Goal: Task Accomplishment & Management: Use online tool/utility

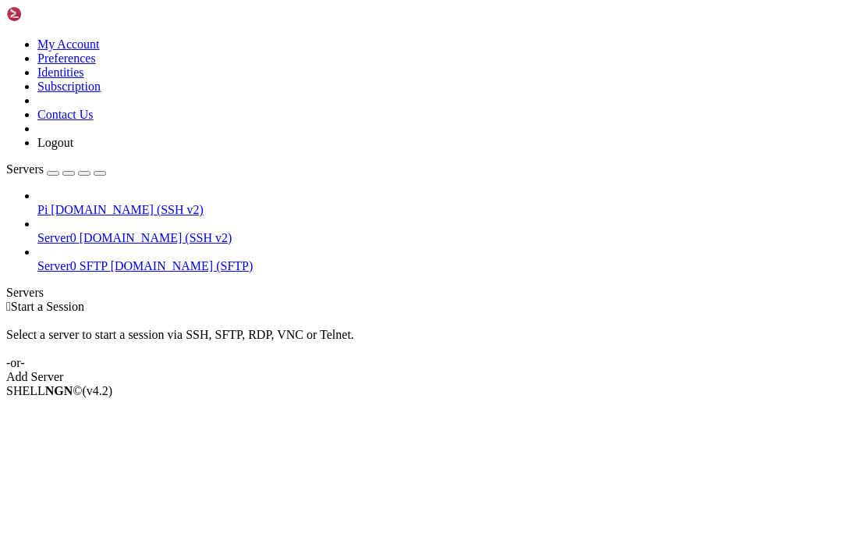
click at [69, 231] on span "Server0" at bounding box center [56, 237] width 39 height 13
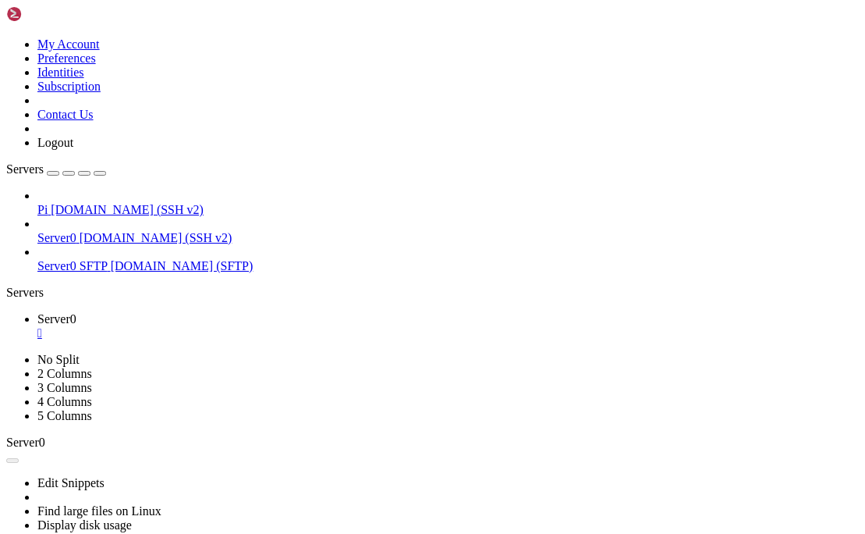
click at [96, 203] on link "Pi [DOMAIN_NAME] (SSH v2)" at bounding box center [448, 210] width 822 height 14
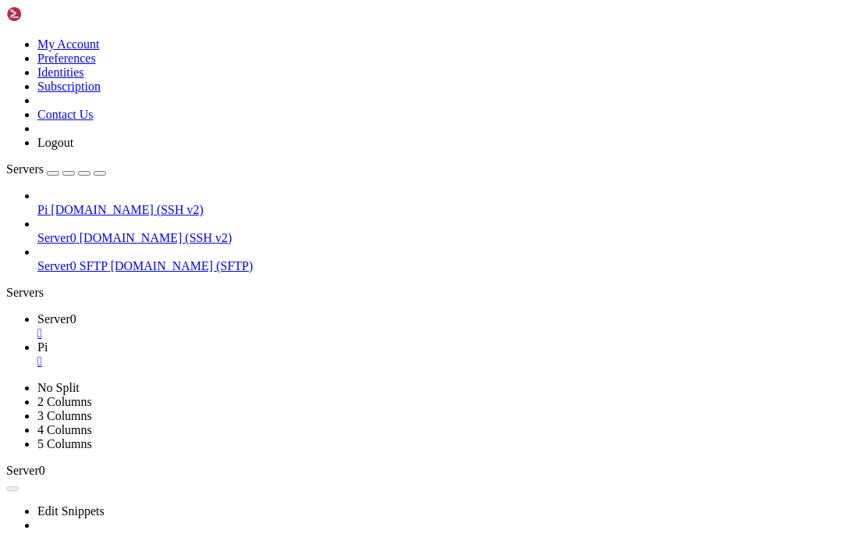
click at [84, 231] on span "[DOMAIN_NAME] (SSH v2)" at bounding box center [156, 237] width 153 height 13
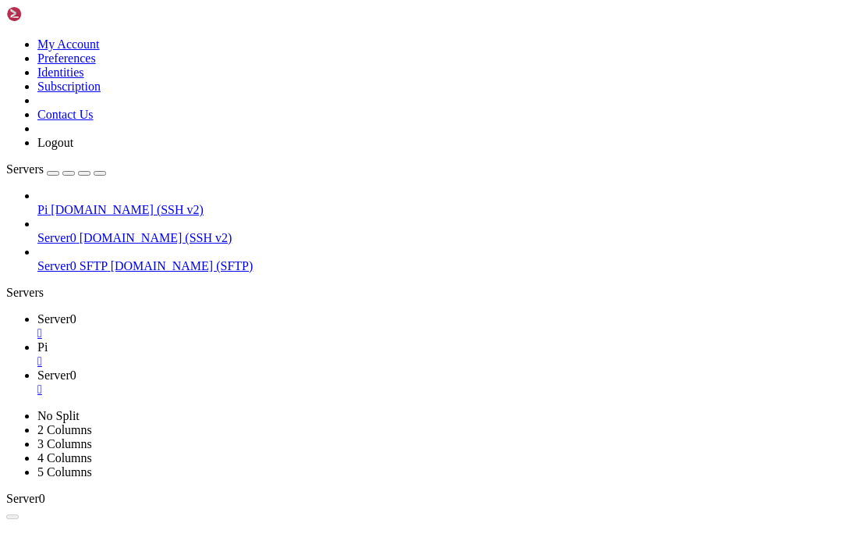
scroll to position [869, 0]
drag, startPoint x: 177, startPoint y: 48, endPoint x: 155, endPoint y: 10, distance: 43.4
click at [100, 173] on icon "button" at bounding box center [100, 173] width 0 height 0
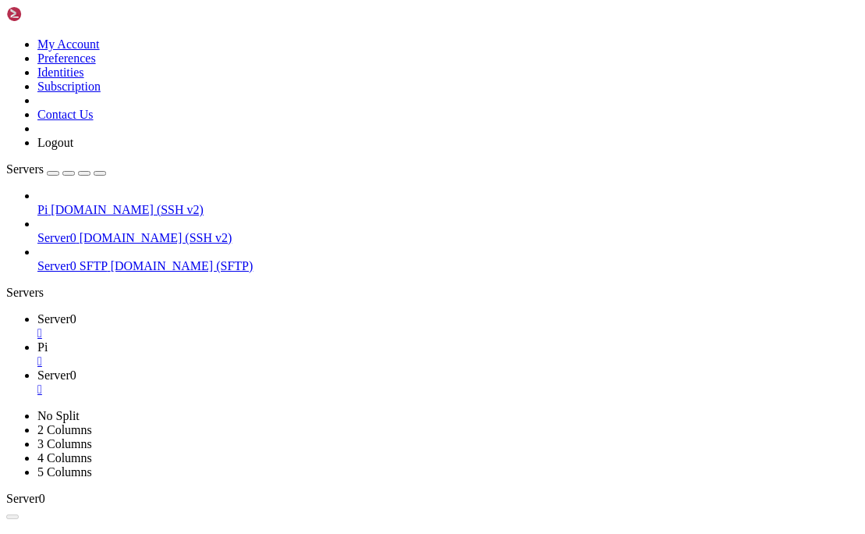
scroll to position [1427, 0]
drag, startPoint x: 155, startPoint y: 1536, endPoint x: 179, endPoint y: 1408, distance: 130.2
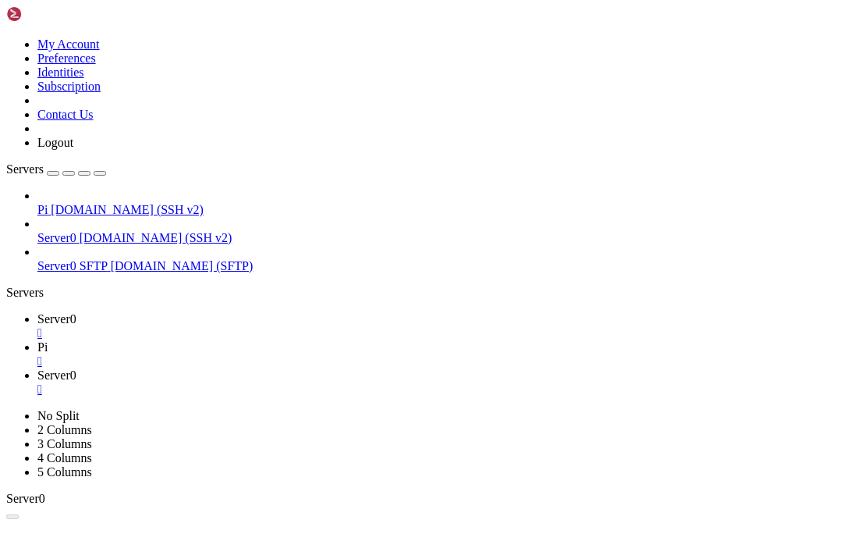
scroll to position [1674, 0]
drag, startPoint x: 9, startPoint y: 1344, endPoint x: 332, endPoint y: 1343, distance: 323.1
drag, startPoint x: 314, startPoint y: 1339, endPoint x: 15, endPoint y: 1337, distance: 299.6
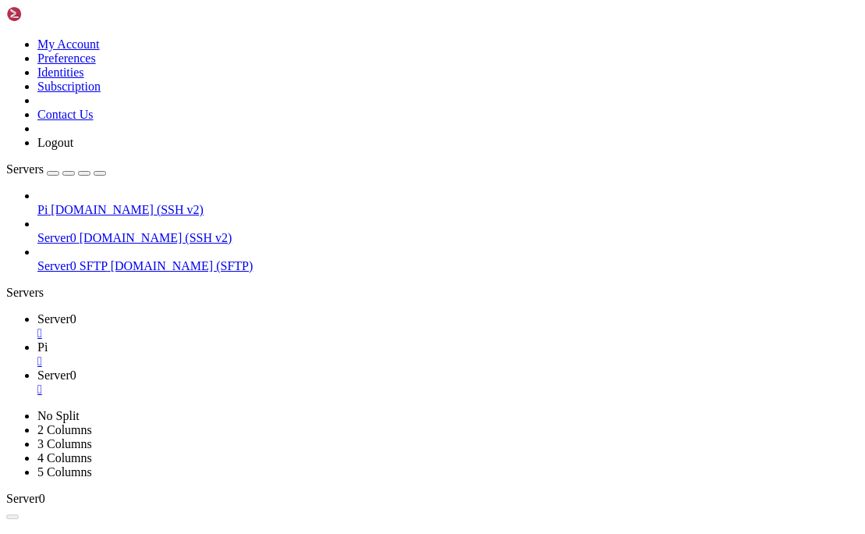
drag, startPoint x: 114, startPoint y: 1531, endPoint x: 183, endPoint y: 1188, distance: 350.1
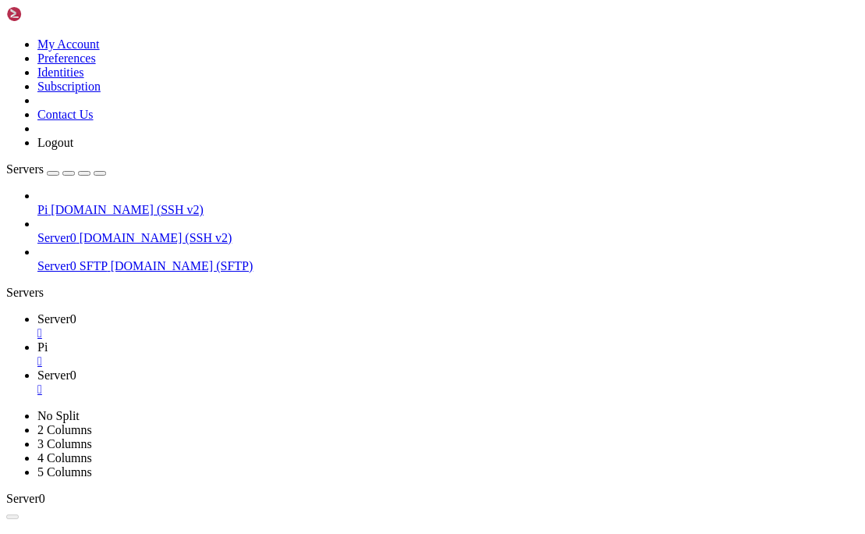
drag, startPoint x: 186, startPoint y: 1315, endPoint x: 343, endPoint y: 1527, distance: 263.9
drag, startPoint x: 183, startPoint y: 1313, endPoint x: 320, endPoint y: 1323, distance: 136.9
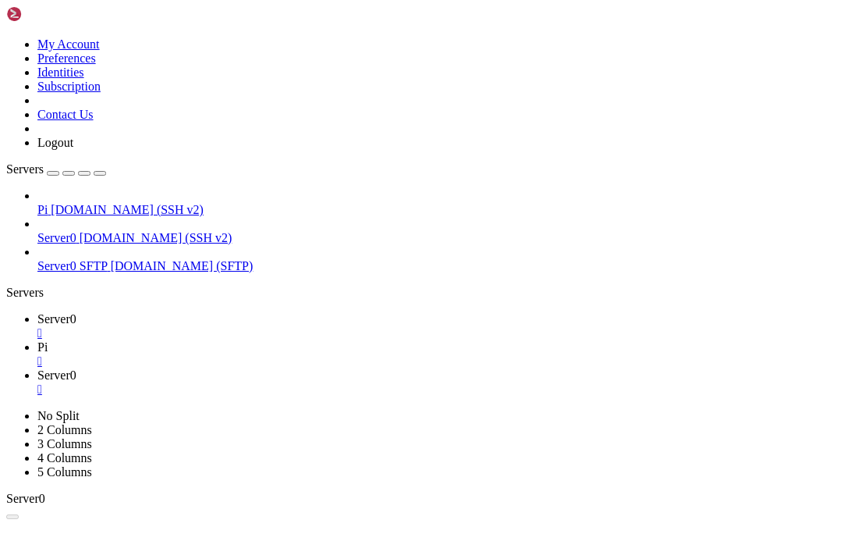
scroll to position [3569, 0]
drag, startPoint x: 25, startPoint y: 1165, endPoint x: 644, endPoint y: 1271, distance: 627.8
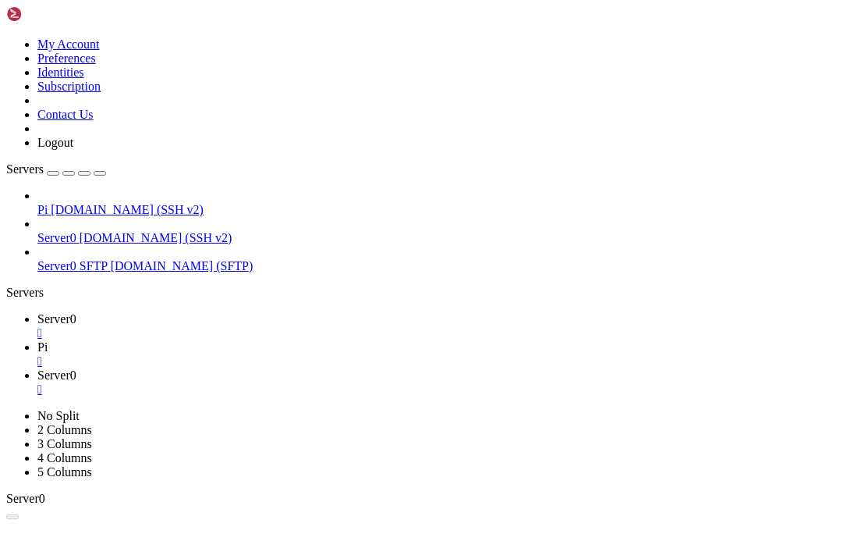
drag, startPoint x: 183, startPoint y: 1519, endPoint x: 719, endPoint y: 1540, distance: 536.5
